Goal: Transaction & Acquisition: Purchase product/service

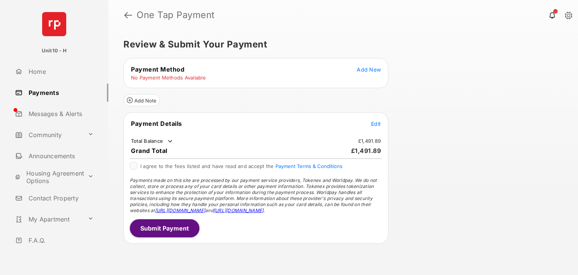
click at [369, 70] on span "Add New" at bounding box center [369, 69] width 24 height 6
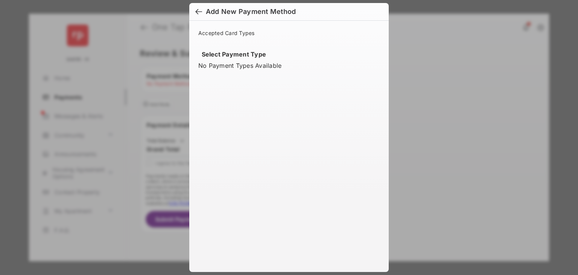
click at [198, 12] on div at bounding box center [198, 12] width 7 height 8
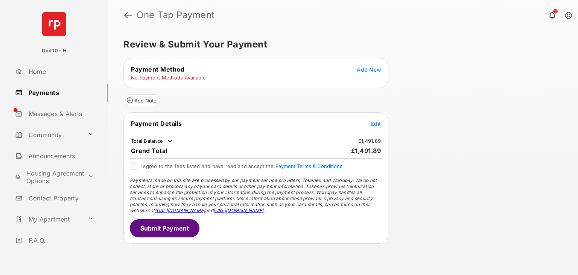
click at [65, 94] on link "Payments" at bounding box center [60, 93] width 96 height 18
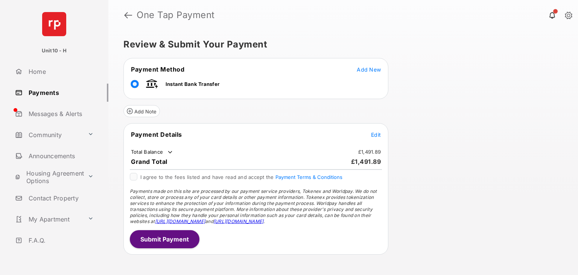
click at [379, 133] on span "Edit" at bounding box center [376, 134] width 10 height 6
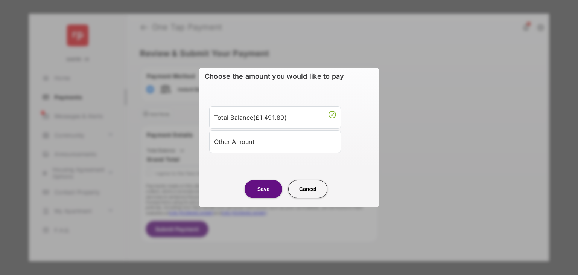
click at [286, 152] on li "Other Amount" at bounding box center [275, 141] width 132 height 23
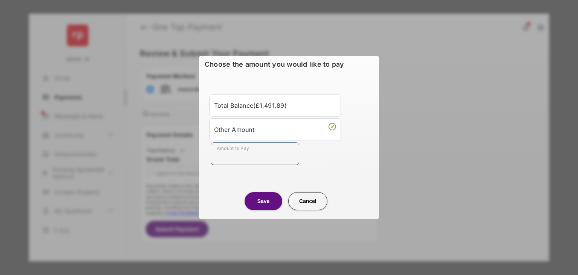
drag, startPoint x: 263, startPoint y: 155, endPoint x: 262, endPoint y: 192, distance: 36.9
click at [262, 192] on div "Choose the amount you would like to pay Total Balance ( £1,491.89 ) Other Amoun…" at bounding box center [289, 137] width 181 height 163
type input "**"
click at [260, 203] on button "Save" at bounding box center [264, 201] width 38 height 18
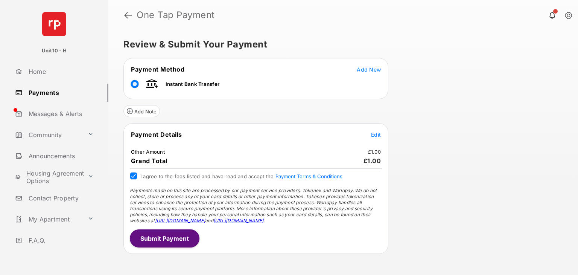
click at [164, 234] on button "Submit Payment" at bounding box center [165, 238] width 70 height 18
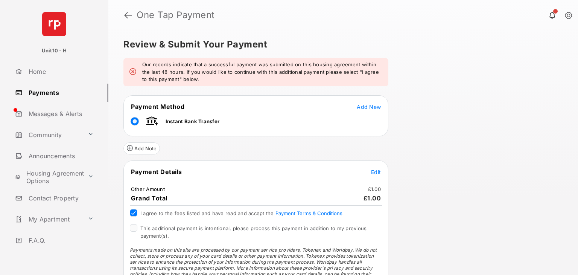
scroll to position [37, 0]
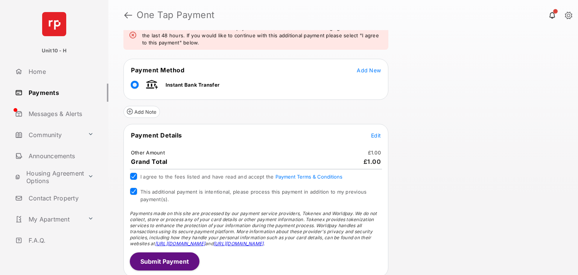
click at [155, 260] on button "Submit Payment" at bounding box center [165, 261] width 70 height 18
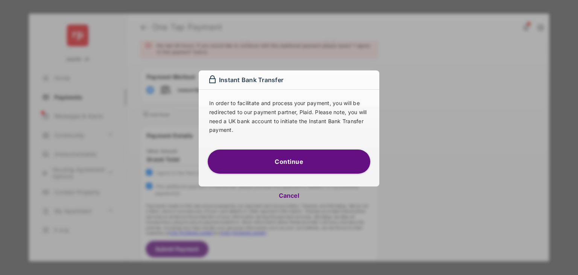
click at [253, 167] on button "Continue" at bounding box center [289, 161] width 163 height 24
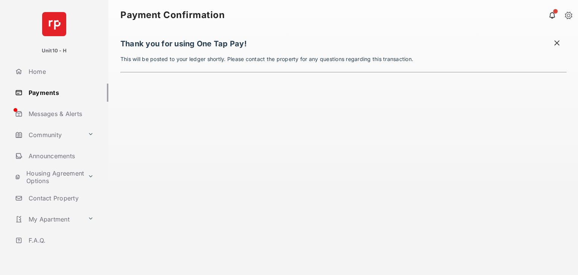
click at [326, 98] on div "Thank you for using One Tap Pay! This will be posted to your ledger shortly. Pl…" at bounding box center [343, 152] width 446 height 245
click at [326, 149] on div "Thank you for using One Tap Pay! This will be posted to your ledger shortly. Pl…" at bounding box center [343, 152] width 446 height 245
